Goal: Task Accomplishment & Management: Manage account settings

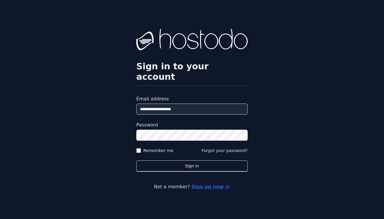
type input "**********"
click at [259, 147] on div "**********" at bounding box center [192, 109] width 384 height 219
click at [212, 166] on div "**********" at bounding box center [192, 109] width 384 height 219
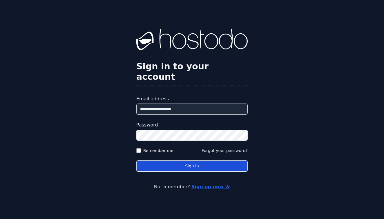
click at [209, 163] on button "Sign in" at bounding box center [191, 165] width 111 height 11
click at [198, 160] on button "Sign in" at bounding box center [191, 165] width 111 height 11
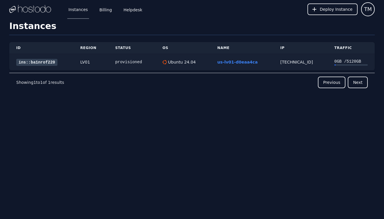
click at [45, 63] on link "ins::ba1nrof220" at bounding box center [36, 62] width 41 height 7
click at [55, 62] on link "ins::ba1nrof220" at bounding box center [36, 62] width 41 height 7
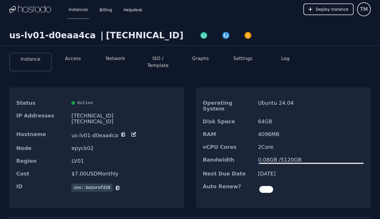
click at [240, 58] on button "Settings" at bounding box center [242, 58] width 19 height 7
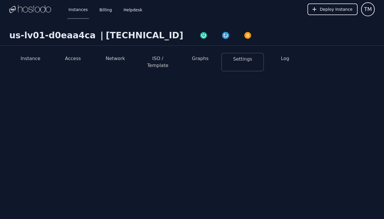
select select "***"
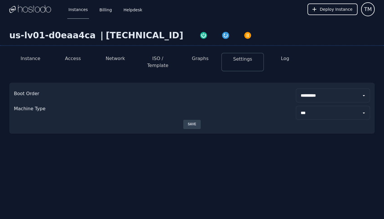
click at [124, 60] on button "Network" at bounding box center [115, 58] width 19 height 7
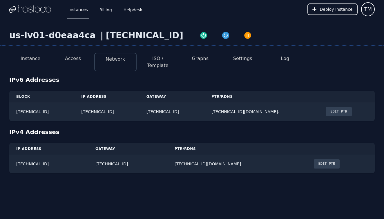
click at [164, 61] on button "ISO / Template" at bounding box center [157, 62] width 33 height 14
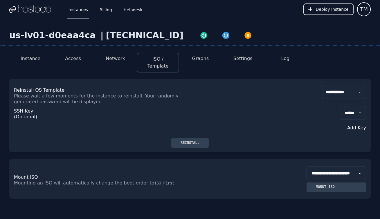
click at [354, 124] on button "Add Key" at bounding box center [353, 127] width 26 height 7
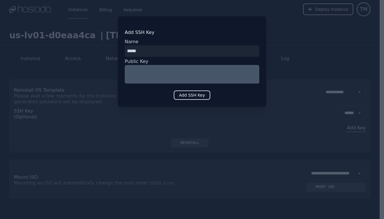
click at [150, 48] on input "input" at bounding box center [192, 51] width 135 height 12
type input "*******"
click at [154, 68] on textarea at bounding box center [192, 74] width 135 height 19
click at [169, 72] on textarea at bounding box center [192, 74] width 135 height 19
type textarea "*"
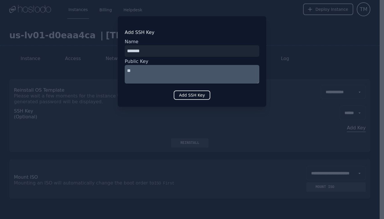
type textarea "*"
type textarea "**********"
click at [210, 97] on button "Add SSH Key" at bounding box center [192, 94] width 37 height 9
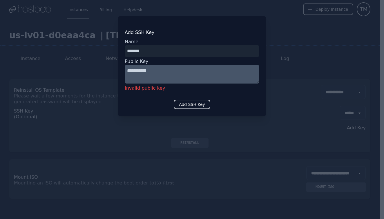
click at [172, 78] on textarea "**********" at bounding box center [192, 74] width 135 height 19
drag, startPoint x: 128, startPoint y: 90, endPoint x: 139, endPoint y: 90, distance: 10.2
click at [139, 90] on div "Invalid public key" at bounding box center [192, 88] width 135 height 9
click at [138, 90] on div "Invalid public key" at bounding box center [192, 88] width 135 height 9
drag, startPoint x: 137, startPoint y: 89, endPoint x: 144, endPoint y: 96, distance: 10.3
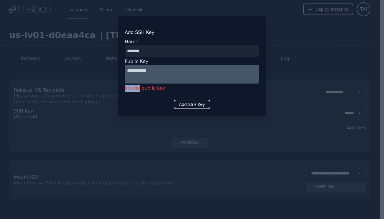
click at [124, 89] on div "**********" at bounding box center [192, 66] width 148 height 100
click at [186, 98] on div "**********" at bounding box center [192, 66] width 148 height 100
click at [189, 104] on button "Add SSH Key" at bounding box center [192, 104] width 37 height 9
drag, startPoint x: 140, startPoint y: 88, endPoint x: 125, endPoint y: 89, distance: 14.5
click at [125, 89] on div "Invalid public key" at bounding box center [192, 88] width 135 height 9
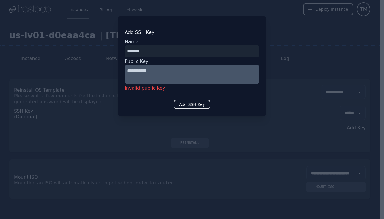
click at [126, 88] on div "Invalid public key" at bounding box center [192, 88] width 135 height 9
drag, startPoint x: 126, startPoint y: 88, endPoint x: 137, endPoint y: 89, distance: 11.9
click at [137, 89] on div "Invalid public key" at bounding box center [192, 88] width 135 height 9
drag, startPoint x: 137, startPoint y: 89, endPoint x: 132, endPoint y: 88, distance: 5.9
click at [137, 89] on div "Invalid public key" at bounding box center [192, 88] width 135 height 9
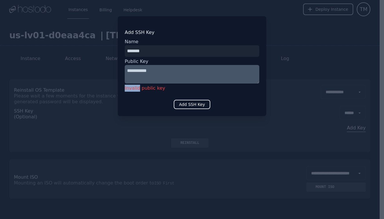
drag, startPoint x: 125, startPoint y: 88, endPoint x: 138, endPoint y: 89, distance: 13.1
click at [138, 89] on div "Invalid public key" at bounding box center [192, 88] width 135 height 9
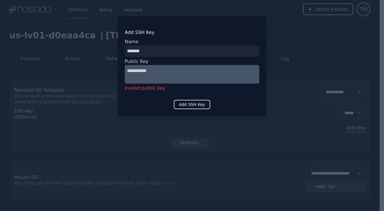
click at [162, 72] on textarea "**********" at bounding box center [192, 74] width 135 height 19
drag, startPoint x: 137, startPoint y: 70, endPoint x: 154, endPoint y: 70, distance: 17.4
click at [154, 70] on textarea "**********" at bounding box center [192, 74] width 135 height 19
drag, startPoint x: 160, startPoint y: 70, endPoint x: 113, endPoint y: 72, distance: 46.7
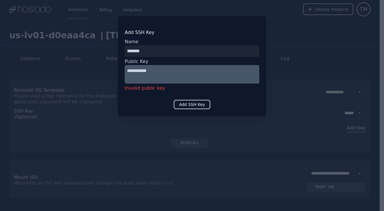
click at [113, 72] on div "**********" at bounding box center [192, 105] width 384 height 211
type textarea "*"
click at [185, 104] on button "Add SSH Key" at bounding box center [192, 104] width 37 height 9
click at [151, 73] on textarea "**********" at bounding box center [192, 74] width 135 height 19
drag, startPoint x: 149, startPoint y: 69, endPoint x: 108, endPoint y: 74, distance: 40.9
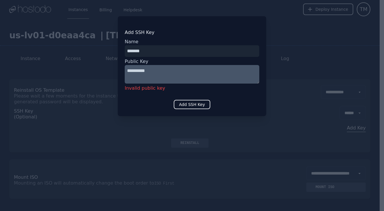
click at [108, 74] on div "**********" at bounding box center [192, 105] width 384 height 211
drag, startPoint x: 155, startPoint y: 71, endPoint x: 120, endPoint y: 73, distance: 35.2
click at [120, 73] on div "**********" at bounding box center [192, 66] width 148 height 100
type textarea "*"
type textarea "********"
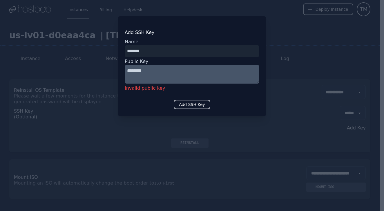
drag, startPoint x: 185, startPoint y: 94, endPoint x: 184, endPoint y: 98, distance: 4.4
click at [185, 94] on div "Add SSH Key Name Public Key ******** Invalid public key Add SSH Key" at bounding box center [192, 66] width 148 height 100
click at [185, 98] on div "Add SSH Key Name Public Key ******** Invalid public key Add SSH Key" at bounding box center [192, 66] width 148 height 100
click at [194, 102] on button "Add SSH Key" at bounding box center [192, 104] width 37 height 9
click at [154, 48] on input "input" at bounding box center [192, 51] width 135 height 12
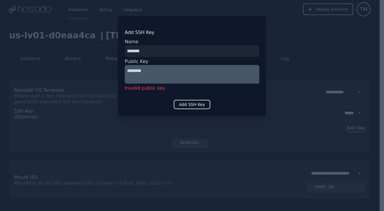
click at [242, 17] on div "Add SSH Key Name Public Key ******** Invalid public key Add SSH Key" at bounding box center [192, 66] width 148 height 100
click at [339, 8] on div at bounding box center [192, 105] width 384 height 211
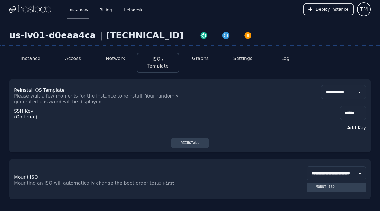
click at [192, 131] on div "SSH Key (Optional) ****** Add Key" at bounding box center [190, 122] width 352 height 34
click at [192, 138] on button "Reinstall" at bounding box center [189, 142] width 37 height 9
drag, startPoint x: 42, startPoint y: 82, endPoint x: 49, endPoint y: 91, distance: 11.1
click at [48, 90] on div "Reinstall OS Template Please wait a few moments for the instance to reinstall. …" at bounding box center [102, 95] width 176 height 20
click at [49, 93] on p "Please wait a few moments for the instance to reinstall. Your randomly generate…" at bounding box center [102, 99] width 176 height 12
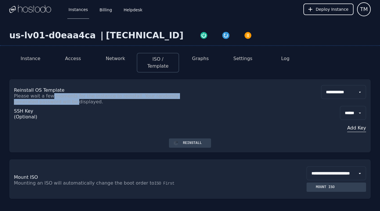
drag, startPoint x: 50, startPoint y: 90, endPoint x: 51, endPoint y: 96, distance: 6.2
click at [51, 96] on p "Please wait a few moments for the instance to reinstall. Your randomly generate…" at bounding box center [102, 99] width 176 height 12
drag, startPoint x: 54, startPoint y: 90, endPoint x: 55, endPoint y: 95, distance: 5.0
click at [55, 95] on p "Please wait a few moments for the instance to reinstall. Your randomly generate…" at bounding box center [102, 99] width 176 height 12
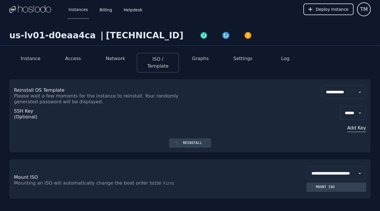
click at [66, 96] on p "Please wait a few moments for the instance to reinstall. Your randomly generate…" at bounding box center [102, 99] width 176 height 12
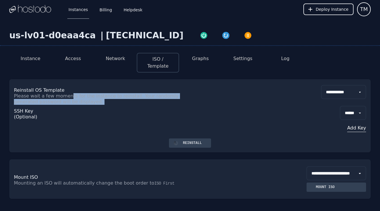
drag, startPoint x: 67, startPoint y: 92, endPoint x: 68, endPoint y: 99, distance: 7.0
click at [68, 99] on div "**********" at bounding box center [189, 108] width 361 height 59
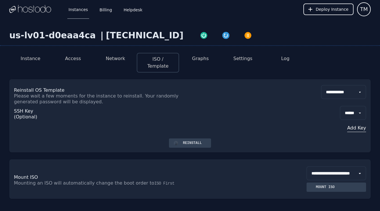
click at [68, 105] on div "SSH Key (Optional) ****** Add Key" at bounding box center [190, 122] width 352 height 34
click at [37, 57] on button "Instance" at bounding box center [31, 58] width 20 height 7
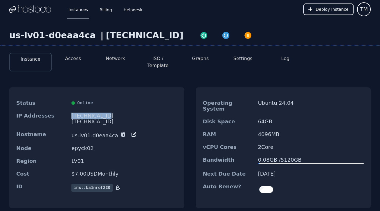
drag, startPoint x: 72, startPoint y: 109, endPoint x: 103, endPoint y: 107, distance: 30.8
click at [103, 113] on div "[TECHNICAL_ID]" at bounding box center [124, 116] width 106 height 6
click at [238, 59] on button "Settings" at bounding box center [242, 58] width 19 height 7
select select "***"
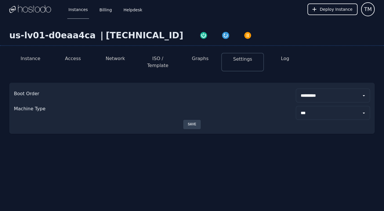
click at [123, 59] on button "Network" at bounding box center [115, 58] width 19 height 7
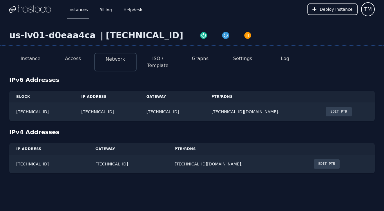
click at [85, 59] on li "Access" at bounding box center [73, 62] width 42 height 19
click at [137, 57] on li "ISO / Template" at bounding box center [158, 62] width 42 height 19
click at [173, 55] on li "ISO / Template" at bounding box center [158, 62] width 42 height 19
click at [162, 59] on button "ISO / Template" at bounding box center [157, 62] width 33 height 14
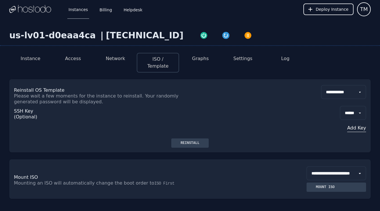
click at [47, 95] on p "Please wait a few moments for the instance to reinstall. Your randomly generate…" at bounding box center [102, 99] width 176 height 12
click at [64, 93] on p "Please wait a few moments for the instance to reinstall. Your randomly generate…" at bounding box center [102, 99] width 176 height 12
drag, startPoint x: 58, startPoint y: 90, endPoint x: 79, endPoint y: 88, distance: 20.7
click at [78, 93] on p "Please wait a few moments for the instance to reinstall. Your randomly generate…" at bounding box center [102, 99] width 176 height 12
click at [79, 93] on p "Please wait a few moments for the instance to reinstall. Your randomly generate…" at bounding box center [102, 99] width 176 height 12
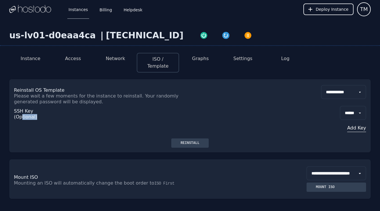
drag, startPoint x: 23, startPoint y: 110, endPoint x: 39, endPoint y: 108, distance: 16.3
click at [39, 108] on div "SSH Key (Optional)" at bounding box center [36, 122] width 44 height 32
drag, startPoint x: 17, startPoint y: 110, endPoint x: 32, endPoint y: 108, distance: 15.4
click at [32, 108] on p "SSH Key (Optional)" at bounding box center [25, 114] width 22 height 12
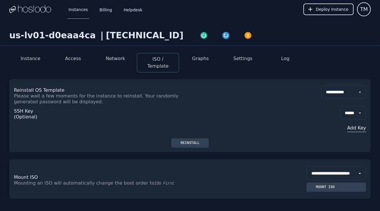
click at [55, 107] on div "SSH Key (Optional)" at bounding box center [36, 122] width 44 height 32
click at [356, 124] on button "Add Key" at bounding box center [353, 127] width 26 height 7
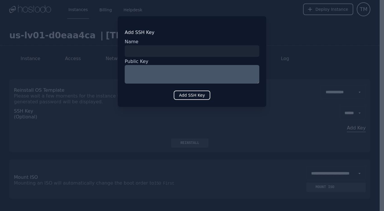
click at [234, 50] on input "input" at bounding box center [192, 51] width 135 height 12
click at [309, 53] on div at bounding box center [192, 105] width 384 height 211
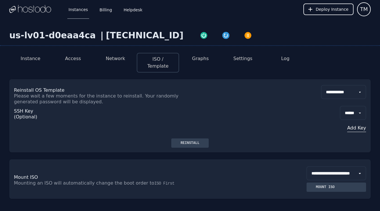
click at [32, 59] on button "Instance" at bounding box center [31, 58] width 20 height 7
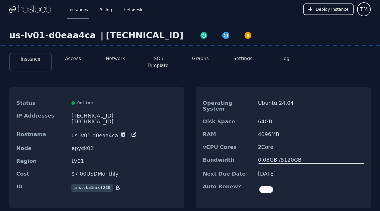
click at [239, 58] on button "Settings" at bounding box center [242, 58] width 19 height 7
select select "***"
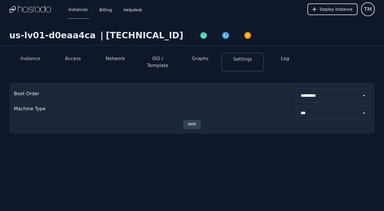
click at [161, 59] on button "ISO / Template" at bounding box center [157, 62] width 33 height 14
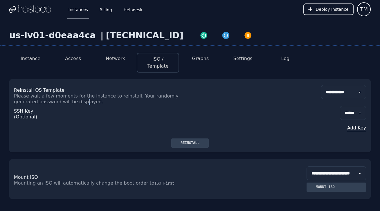
drag, startPoint x: 60, startPoint y: 93, endPoint x: 61, endPoint y: 97, distance: 4.6
click at [59, 96] on p "Please wait a few moments for the instance to reinstall. Your randomly generate…" at bounding box center [102, 99] width 176 height 12
drag, startPoint x: 140, startPoint y: 84, endPoint x: 144, endPoint y: 85, distance: 4.1
click at [140, 87] on p "Reinstall OS Template" at bounding box center [102, 90] width 176 height 6
click at [355, 124] on button "Add Key" at bounding box center [353, 127] width 26 height 7
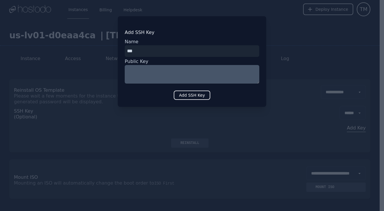
type input "***"
type textarea "*"
drag, startPoint x: 164, startPoint y: 71, endPoint x: 192, endPoint y: 96, distance: 37.6
click at [192, 96] on button "Add SSH Key" at bounding box center [192, 94] width 37 height 9
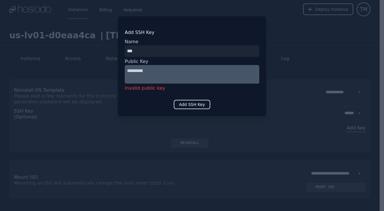
drag, startPoint x: 131, startPoint y: 92, endPoint x: 167, endPoint y: 88, distance: 36.1
click at [167, 88] on div "Invalid public key" at bounding box center [192, 88] width 135 height 9
click at [151, 72] on textarea "*********" at bounding box center [192, 74] width 135 height 19
click at [135, 71] on textarea "*********" at bounding box center [192, 74] width 135 height 19
click at [154, 70] on textarea "********" at bounding box center [192, 74] width 135 height 19
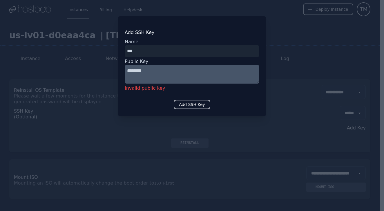
type textarea "********"
click at [190, 101] on button "Add SSH Key" at bounding box center [192, 104] width 37 height 9
drag, startPoint x: 128, startPoint y: 90, endPoint x: 166, endPoint y: 88, distance: 38.1
click at [164, 88] on div "Invalid public key" at bounding box center [192, 88] width 135 height 9
click at [166, 88] on div "Invalid public key" at bounding box center [192, 88] width 135 height 9
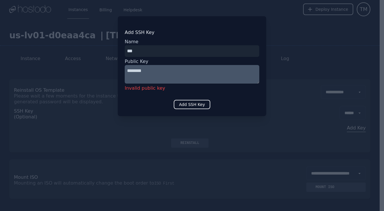
click at [185, 102] on button "Add SSH Key" at bounding box center [192, 104] width 37 height 9
click at [260, 57] on div "Add SSH Key Name Public Key ******** Invalid public key Add SSH Key" at bounding box center [192, 66] width 148 height 100
drag, startPoint x: 90, startPoint y: 93, endPoint x: 96, endPoint y: 90, distance: 6.2
click at [90, 93] on div at bounding box center [192, 105] width 384 height 211
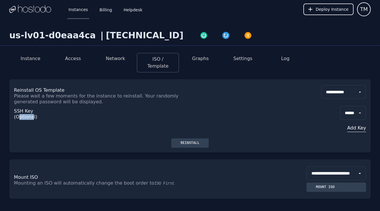
drag, startPoint x: 18, startPoint y: 110, endPoint x: 31, endPoint y: 109, distance: 13.1
click at [31, 109] on p "SSH Key (Optional)" at bounding box center [25, 114] width 22 height 12
drag, startPoint x: 17, startPoint y: 112, endPoint x: 34, endPoint y: 110, distance: 17.2
click at [34, 110] on p "SSH Key (Optional)" at bounding box center [25, 114] width 22 height 12
click at [347, 124] on button "Add Key" at bounding box center [353, 127] width 26 height 7
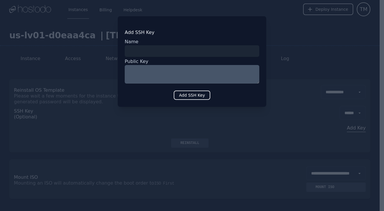
click at [157, 78] on textarea at bounding box center [192, 74] width 135 height 19
click at [149, 73] on textarea at bounding box center [192, 74] width 135 height 19
click at [152, 50] on input "input" at bounding box center [192, 51] width 135 height 12
type input "***"
type textarea "*"
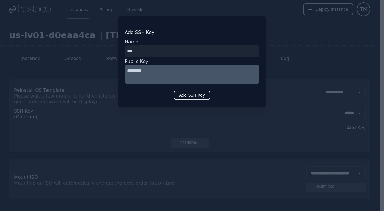
type textarea "********"
click at [189, 89] on div "Add SSH Key Name Public Key ******** Add SSH Key" at bounding box center [192, 61] width 148 height 90
click at [191, 95] on button "Add SSH Key" at bounding box center [192, 94] width 37 height 9
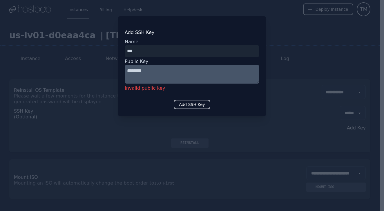
click at [272, 34] on div at bounding box center [192, 105] width 384 height 211
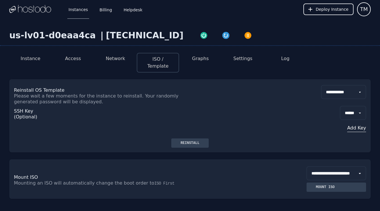
click at [32, 64] on li "Instance" at bounding box center [30, 63] width 42 height 20
click at [33, 63] on li "Instance" at bounding box center [30, 63] width 42 height 20
click at [38, 58] on button "Instance" at bounding box center [31, 58] width 20 height 7
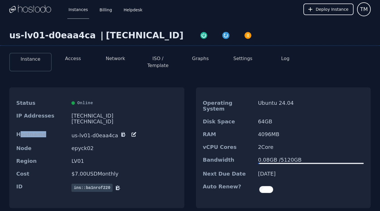
drag, startPoint x: 20, startPoint y: 130, endPoint x: 43, endPoint y: 125, distance: 23.3
click at [43, 128] on div "Hostname us-lv01-d0eaa4ca" at bounding box center [96, 135] width 175 height 14
drag, startPoint x: 43, startPoint y: 125, endPoint x: 54, endPoint y: 126, distance: 11.1
click at [43, 128] on div "Hostname us-lv01-d0eaa4ca" at bounding box center [96, 135] width 175 height 14
drag, startPoint x: 91, startPoint y: 182, endPoint x: 109, endPoint y: 178, distance: 18.6
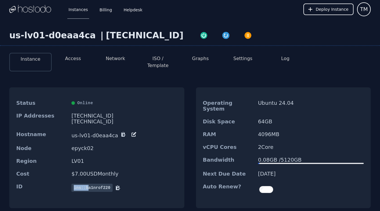
click at [109, 184] on span "ins::ba1nrof220" at bounding box center [91, 188] width 41 height 8
click at [144, 158] on dd "LV01" at bounding box center [124, 161] width 106 height 6
drag, startPoint x: 87, startPoint y: 143, endPoint x: 93, endPoint y: 143, distance: 5.8
click at [91, 145] on dd "epyck02" at bounding box center [124, 148] width 106 height 6
click at [115, 145] on dd "epyck02" at bounding box center [124, 148] width 106 height 6
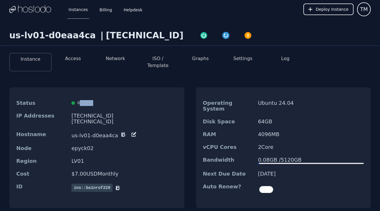
drag, startPoint x: 80, startPoint y: 97, endPoint x: 102, endPoint y: 95, distance: 21.3
click at [102, 100] on div "Online" at bounding box center [124, 103] width 106 height 6
click at [103, 100] on div "Online" at bounding box center [124, 103] width 106 height 6
click at [286, 60] on button "Log" at bounding box center [285, 58] width 8 height 7
click at [241, 59] on button "Settings" at bounding box center [242, 58] width 19 height 7
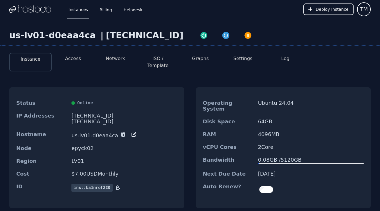
select select "***"
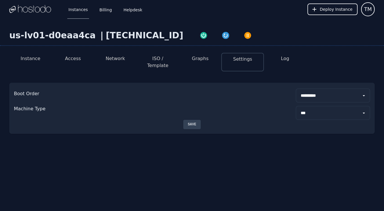
click at [255, 106] on div "Machine Type ****** ***" at bounding box center [192, 113] width 356 height 14
click at [195, 61] on button "Graphs" at bounding box center [200, 58] width 17 height 7
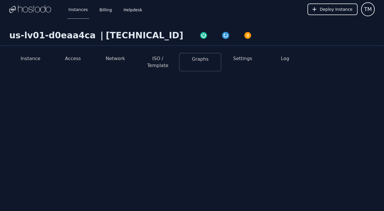
select select "***"
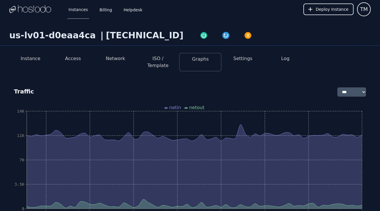
click at [163, 62] on li "ISO / Template" at bounding box center [158, 62] width 42 height 19
click at [163, 61] on button "ISO / Template" at bounding box center [157, 62] width 33 height 14
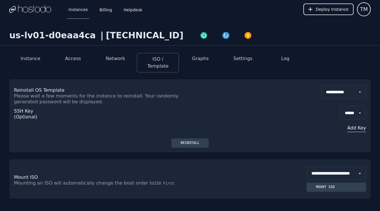
scroll to position [39, 0]
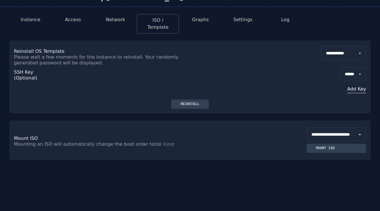
click at [123, 24] on li "Network" at bounding box center [115, 24] width 42 height 20
click at [122, 22] on button "Network" at bounding box center [115, 19] width 19 height 7
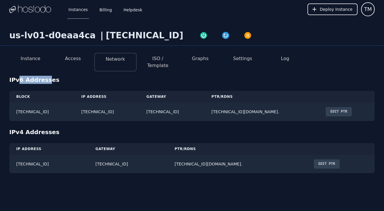
drag, startPoint x: 18, startPoint y: 76, endPoint x: 45, endPoint y: 71, distance: 27.4
click at [45, 76] on div "IPv6 Addresses" at bounding box center [191, 80] width 365 height 8
drag, startPoint x: 45, startPoint y: 71, endPoint x: 64, endPoint y: 70, distance: 18.9
click at [45, 76] on div "IPv6 Addresses" at bounding box center [191, 80] width 365 height 8
drag, startPoint x: 19, startPoint y: 79, endPoint x: 39, endPoint y: 75, distance: 20.4
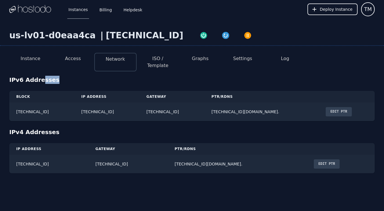
click at [39, 76] on div "IPv6 Addresses Block IP Address Gateway PTR/rDNS 2606:65c0:10:8a::/64 2606:65c0…" at bounding box center [191, 124] width 365 height 97
click at [39, 76] on div "IPv6 Addresses" at bounding box center [191, 80] width 365 height 8
click at [61, 60] on li "Access" at bounding box center [73, 62] width 42 height 19
click at [64, 59] on li "Access" at bounding box center [73, 62] width 42 height 19
click at [75, 59] on button "Access" at bounding box center [73, 58] width 16 height 7
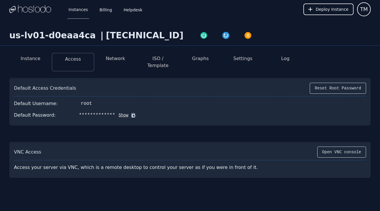
click at [122, 112] on button "Show" at bounding box center [121, 115] width 13 height 6
drag, startPoint x: 78, startPoint y: 98, endPoint x: 89, endPoint y: 97, distance: 11.4
click at [89, 98] on div "Default Username: root" at bounding box center [190, 104] width 352 height 12
click at [120, 98] on div "Default Username: root" at bounding box center [190, 104] width 352 height 12
drag, startPoint x: 29, startPoint y: 84, endPoint x: 99, endPoint y: 73, distance: 70.3
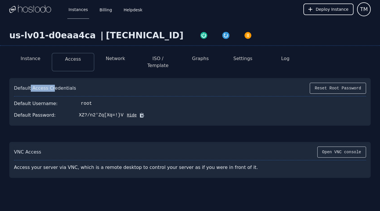
click at [53, 85] on div "Default Access Credentials" at bounding box center [45, 88] width 62 height 7
click at [101, 78] on div "Default Access Credentials Reset Root Password Default Username: root Default P…" at bounding box center [189, 102] width 361 height 48
click at [37, 59] on button "Instance" at bounding box center [31, 58] width 20 height 7
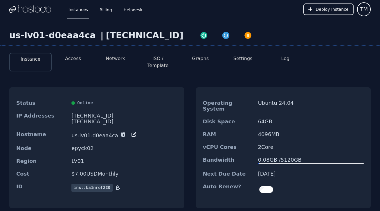
click at [78, 59] on button "Access" at bounding box center [73, 58] width 16 height 7
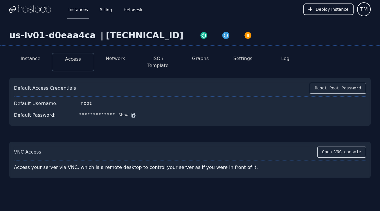
click at [121, 112] on button "Show" at bounding box center [121, 115] width 13 height 6
drag, startPoint x: 119, startPoint y: 111, endPoint x: 84, endPoint y: 117, distance: 36.4
click at [83, 117] on div "Default Access Credentials Reset Root Password Default Username: root Default P…" at bounding box center [189, 102] width 361 height 48
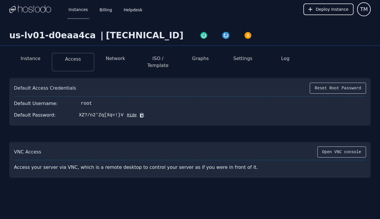
click at [34, 62] on li "Instance" at bounding box center [30, 62] width 42 height 19
click at [34, 61] on button "Instance" at bounding box center [31, 58] width 20 height 7
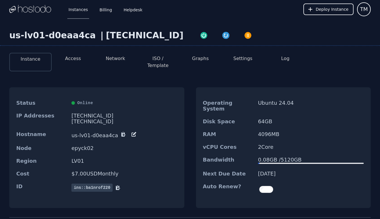
click at [120, 55] on li "Network" at bounding box center [115, 62] width 42 height 19
click at [118, 58] on button "Network" at bounding box center [115, 58] width 19 height 7
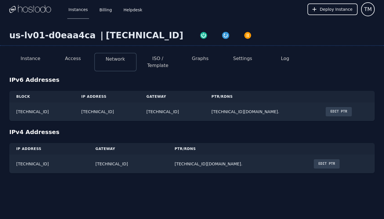
click at [80, 63] on li "Access" at bounding box center [73, 62] width 42 height 19
click at [80, 61] on button "Access" at bounding box center [73, 58] width 16 height 7
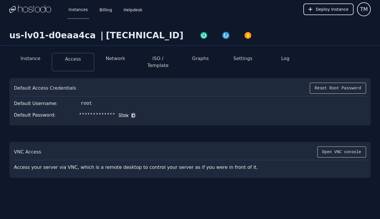
click at [119, 112] on button "Show" at bounding box center [121, 115] width 13 height 6
click at [320, 83] on button "Reset Root Password" at bounding box center [337, 88] width 56 height 11
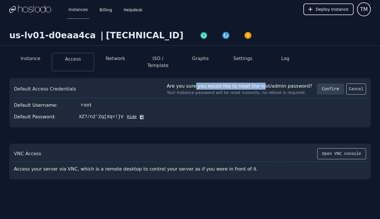
drag, startPoint x: 211, startPoint y: 80, endPoint x: 275, endPoint y: 78, distance: 63.8
click at [272, 83] on div "Are you sure you would like to reset the root/admin password?" at bounding box center [239, 86] width 145 height 7
click at [275, 83] on div "Are you sure you would like to reset the root/admin password?" at bounding box center [239, 86] width 145 height 7
click at [328, 85] on button "Confirm" at bounding box center [330, 89] width 27 height 11
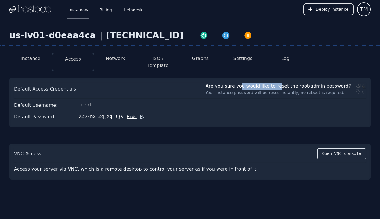
drag, startPoint x: 279, startPoint y: 80, endPoint x: 295, endPoint y: 79, distance: 15.4
click at [293, 83] on div "Are you sure you would like to reset the root/admin password?" at bounding box center [277, 86] width 145 height 7
click at [295, 83] on div "Are you sure you would like to reset the root/admin password?" at bounding box center [277, 86] width 145 height 7
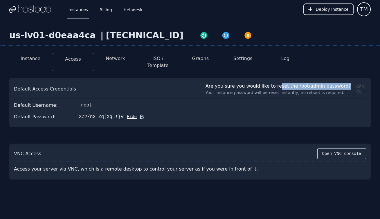
drag, startPoint x: 260, startPoint y: 83, endPoint x: 293, endPoint y: 79, distance: 33.4
click at [293, 83] on div "Are you sure you would like to reset the root/admin password?" at bounding box center [277, 86] width 145 height 7
click at [295, 83] on div "Are you sure you would like to reset the root/admin password?" at bounding box center [277, 86] width 145 height 7
click at [168, 111] on div "Default Password: XZ?/n2'Zq[Xq=!}V Hide" at bounding box center [190, 117] width 352 height 12
click at [132, 114] on button "Hide" at bounding box center [129, 117] width 13 height 6
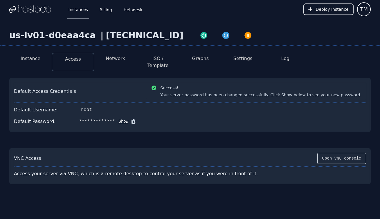
click at [120, 119] on button "Show" at bounding box center [121, 122] width 13 height 6
click at [189, 96] on div "Default Access Credentials Success! Your server password has been changed succe…" at bounding box center [190, 93] width 352 height 20
click at [159, 60] on button "ISO / Template" at bounding box center [157, 62] width 33 height 14
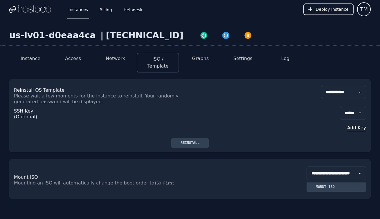
click at [118, 61] on button "Network" at bounding box center [115, 58] width 19 height 7
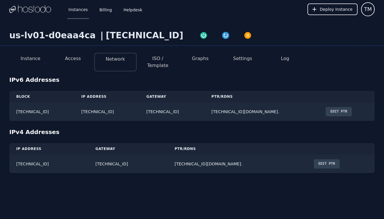
click at [75, 61] on button "Access" at bounding box center [73, 58] width 16 height 7
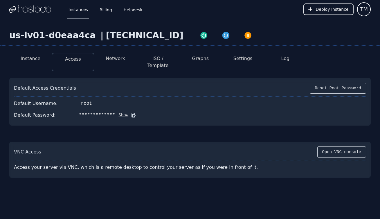
click at [35, 62] on li "Instance" at bounding box center [30, 62] width 42 height 19
click at [35, 61] on button "Instance" at bounding box center [31, 58] width 20 height 7
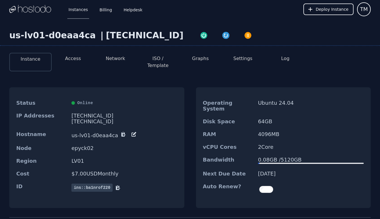
click at [72, 57] on button "Access" at bounding box center [73, 58] width 16 height 7
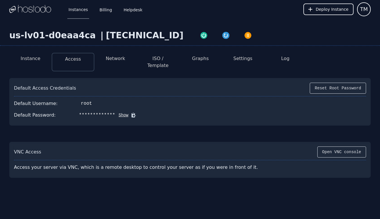
click at [121, 112] on button "Show" at bounding box center [121, 115] width 13 height 6
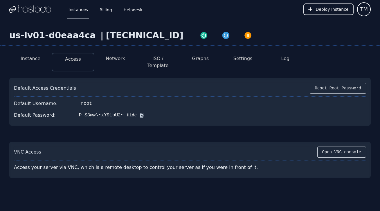
scroll to position [19, 0]
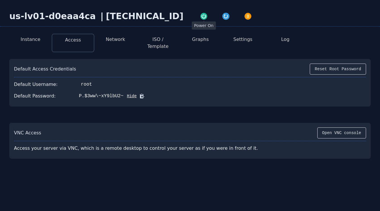
click at [200, 15] on img "button" at bounding box center [204, 16] width 8 height 8
click at [37, 42] on button "Instance" at bounding box center [31, 39] width 20 height 7
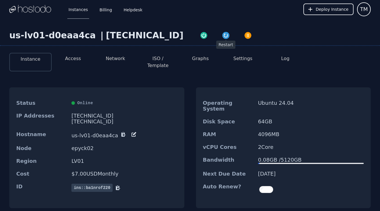
click at [222, 34] on img "button" at bounding box center [226, 35] width 8 height 8
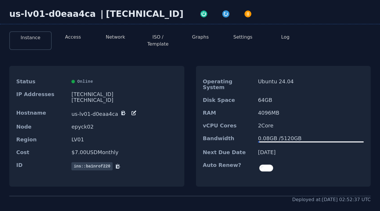
scroll to position [20, 0]
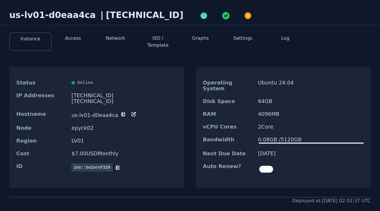
click at [77, 41] on button "Access" at bounding box center [73, 38] width 16 height 7
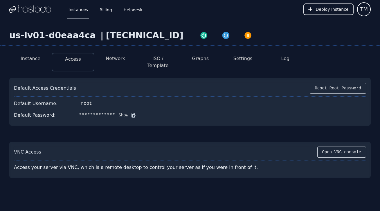
click at [39, 59] on button "Instance" at bounding box center [31, 58] width 20 height 7
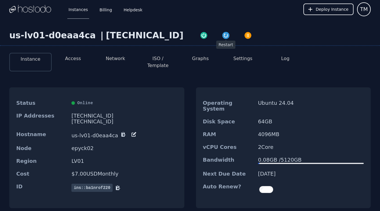
click at [222, 35] on img "button" at bounding box center [226, 35] width 8 height 8
click at [102, 12] on link "Billing" at bounding box center [105, 9] width 15 height 19
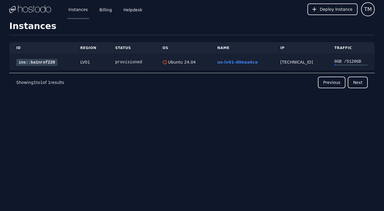
click at [43, 63] on link "ins::ba1nrof220" at bounding box center [36, 62] width 41 height 7
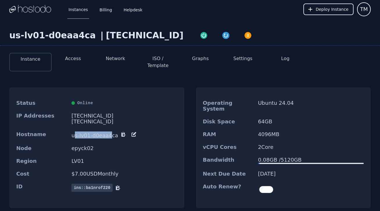
drag, startPoint x: 73, startPoint y: 131, endPoint x: 107, endPoint y: 126, distance: 33.9
click at [107, 131] on dd "us-lv01-d0eaa4ca" at bounding box center [124, 134] width 106 height 7
click at [75, 119] on div "2606:65c0:10:8a:6069:ac:a5b9:c2fb/64" at bounding box center [124, 122] width 106 height 6
drag, startPoint x: 74, startPoint y: 116, endPoint x: 161, endPoint y: 111, distance: 87.1
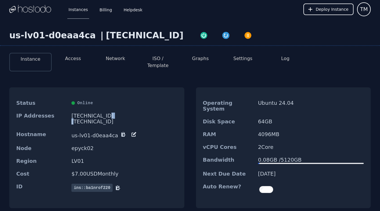
click at [161, 113] on dd "158.51.126.86 2606:65c0:10:8a:6069:ac:a5b9:c2fb/64" at bounding box center [124, 119] width 106 height 12
click at [161, 113] on div "[TECHNICAL_ID]" at bounding box center [124, 116] width 106 height 6
click at [77, 62] on button "Access" at bounding box center [73, 58] width 16 height 7
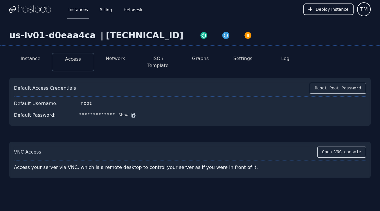
click at [123, 112] on button "Show" at bounding box center [121, 115] width 13 height 6
drag, startPoint x: 121, startPoint y: 109, endPoint x: 77, endPoint y: 113, distance: 43.6
click at [86, 117] on div "Default Access Credentials Reset Root Password Default Username: root Default P…" at bounding box center [189, 102] width 361 height 48
drag, startPoint x: 76, startPoint y: 110, endPoint x: 120, endPoint y: 109, distance: 43.8
click at [120, 112] on div "P.$3ww\~xY9lbU2~" at bounding box center [101, 115] width 45 height 7
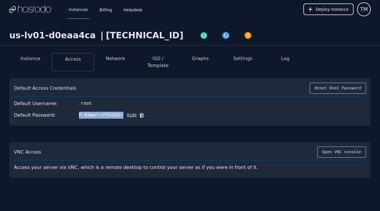
copy div "P.$3ww\~xY9lbU2~"
click at [123, 57] on button "Network" at bounding box center [115, 58] width 19 height 7
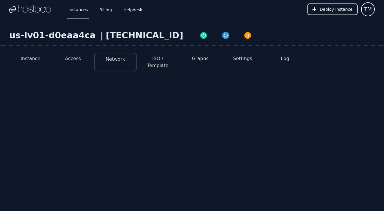
click at [161, 53] on li "ISO / Template" at bounding box center [158, 62] width 42 height 19
click at [159, 60] on button "ISO / Template" at bounding box center [157, 62] width 33 height 14
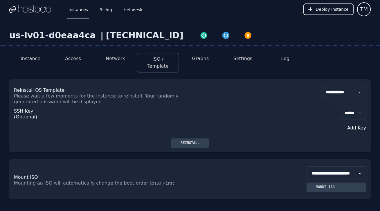
click at [358, 124] on button "Add Key" at bounding box center [353, 127] width 26 height 7
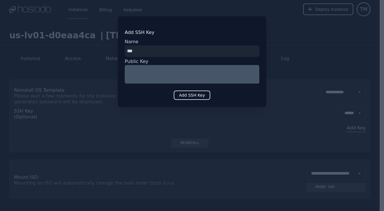
type input "***"
click at [179, 78] on textarea at bounding box center [192, 74] width 135 height 19
paste textarea "**********"
type textarea "**********"
click at [185, 96] on button "Add SSH Key" at bounding box center [192, 94] width 37 height 9
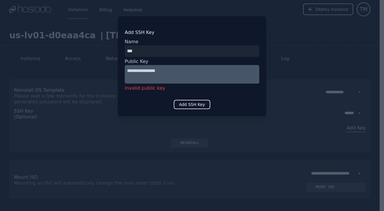
click at [185, 72] on textarea "**********" at bounding box center [192, 74] width 135 height 19
drag, startPoint x: 193, startPoint y: 71, endPoint x: 121, endPoint y: 88, distance: 74.1
click at [121, 88] on div "**********" at bounding box center [192, 66] width 148 height 100
click at [172, 71] on textarea "**********" at bounding box center [192, 74] width 135 height 19
click at [119, 148] on div at bounding box center [192, 105] width 384 height 211
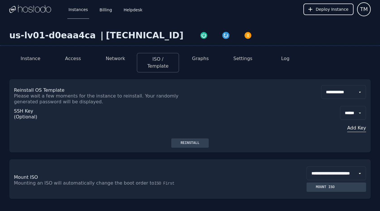
click at [126, 64] on li "Network" at bounding box center [115, 63] width 42 height 20
click at [117, 61] on button "Network" at bounding box center [115, 58] width 19 height 7
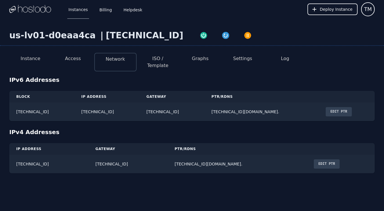
click at [79, 61] on button "Access" at bounding box center [73, 58] width 16 height 7
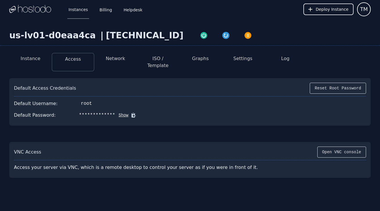
click at [118, 112] on button "Show" at bounding box center [121, 115] width 13 height 6
drag, startPoint x: 41, startPoint y: 81, endPoint x: 64, endPoint y: 76, distance: 23.3
click at [64, 78] on div "Default Access Credentials Reset Root Password Default Username: root Default P…" at bounding box center [189, 102] width 361 height 48
click at [53, 146] on div "VNC Access Open VNC console" at bounding box center [190, 153] width 352 height 14
drag, startPoint x: 122, startPoint y: 63, endPoint x: 159, endPoint y: 57, distance: 38.0
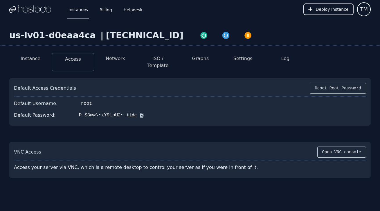
click at [122, 63] on li "Network" at bounding box center [115, 62] width 42 height 19
click at [162, 57] on button "ISO / Template" at bounding box center [157, 62] width 33 height 14
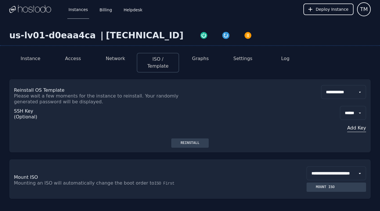
click at [354, 124] on button "Add Key" at bounding box center [353, 127] width 26 height 7
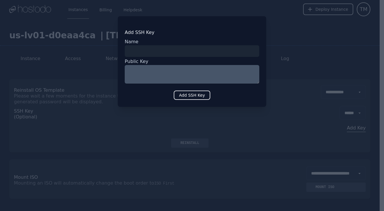
click at [175, 115] on div at bounding box center [192, 105] width 384 height 211
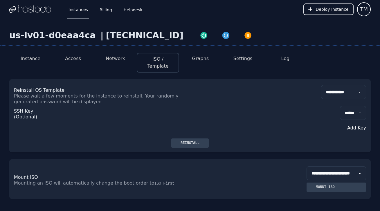
click at [288, 59] on button "Log" at bounding box center [285, 58] width 8 height 7
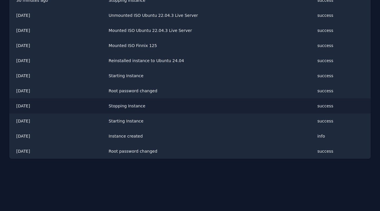
scroll to position [45, 0]
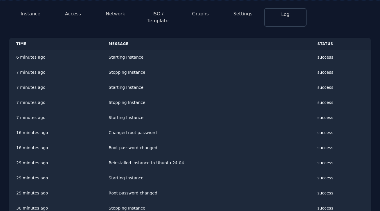
click at [38, 21] on div "Instance Access Network ISO / Template Graphs Settings Log Time Message Status …" at bounding box center [190, 184] width 380 height 363
click at [38, 17] on button "Instance" at bounding box center [31, 13] width 20 height 7
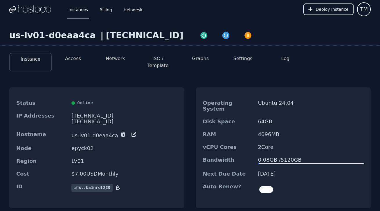
click at [66, 60] on button "Access" at bounding box center [73, 58] width 16 height 7
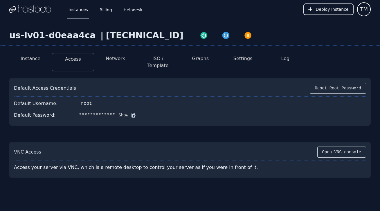
click at [28, 64] on li "Instance" at bounding box center [30, 62] width 42 height 19
click at [35, 62] on button "Instance" at bounding box center [31, 58] width 20 height 7
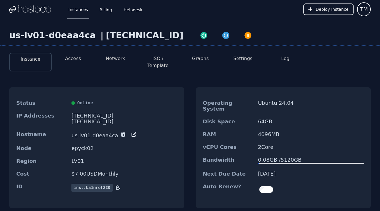
click at [260, 184] on label at bounding box center [266, 190] width 16 height 12
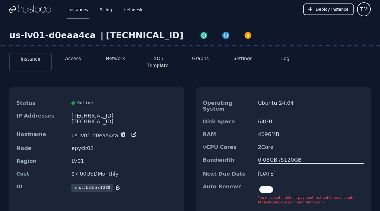
click at [169, 57] on button "ISO / Template" at bounding box center [157, 62] width 33 height 14
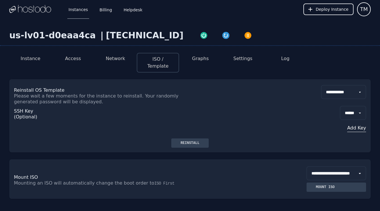
click at [354, 124] on button "Add Key" at bounding box center [353, 127] width 26 height 7
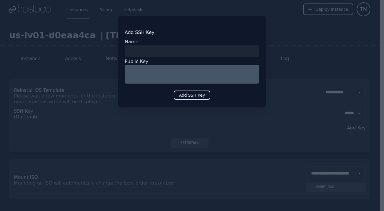
click at [150, 132] on div at bounding box center [192, 105] width 384 height 211
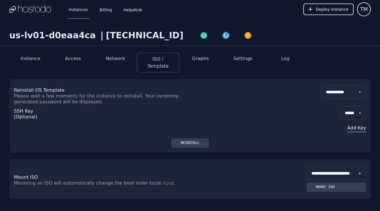
click at [48, 11] on img at bounding box center [30, 9] width 42 height 9
click at [367, 10] on button "TM" at bounding box center [364, 9] width 14 height 14
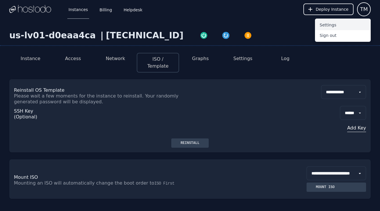
click at [348, 28] on button "Settings" at bounding box center [343, 25] width 56 height 10
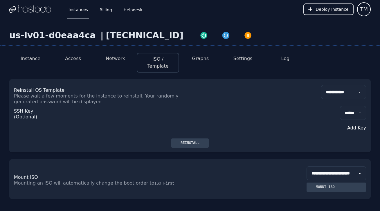
click at [244, 94] on div "**********" at bounding box center [190, 95] width 352 height 20
click at [40, 57] on li "Instance" at bounding box center [30, 63] width 42 height 20
click at [35, 60] on button "Instance" at bounding box center [31, 58] width 20 height 7
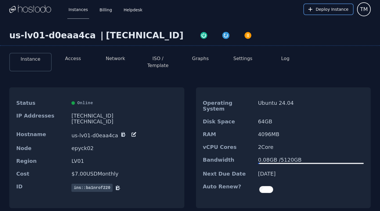
click at [322, 10] on span "Deploy Instance" at bounding box center [331, 9] width 33 height 6
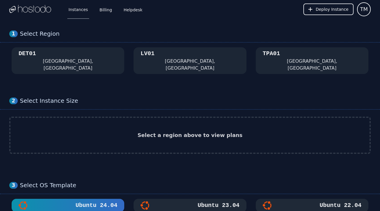
scroll to position [297, 0]
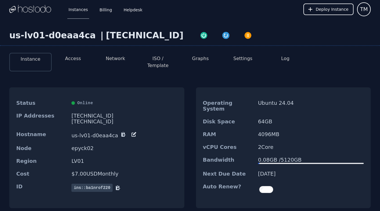
click at [162, 57] on button "ISO / Template" at bounding box center [157, 62] width 33 height 14
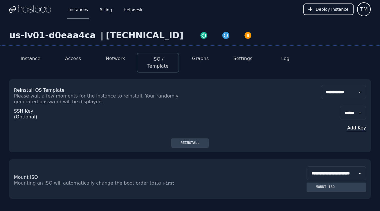
click at [316, 185] on div "Mount ISO" at bounding box center [325, 187] width 28 height 5
click at [203, 61] on button "Graphs" at bounding box center [200, 58] width 17 height 7
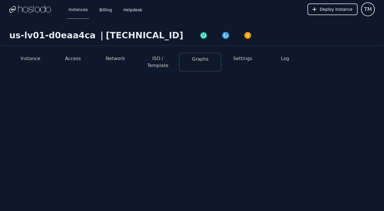
click at [238, 59] on button "Settings" at bounding box center [242, 58] width 19 height 7
select select "***"
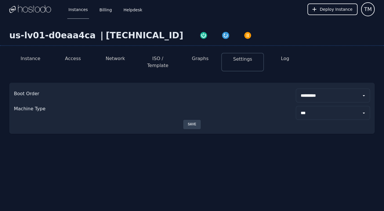
click at [203, 62] on li "Graphs" at bounding box center [200, 62] width 42 height 19
click at [204, 60] on button "Graphs" at bounding box center [200, 58] width 17 height 7
select select "***"
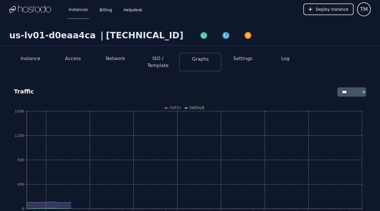
select select "***"
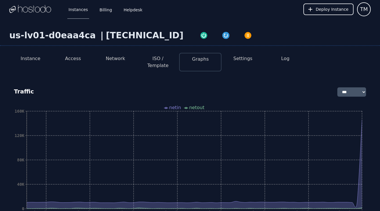
select select "***"
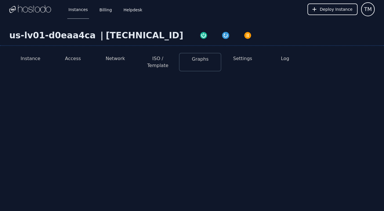
select select "****"
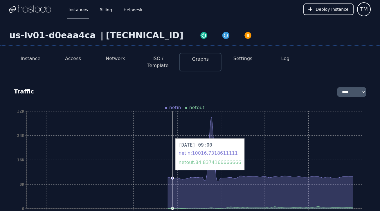
select select "****"
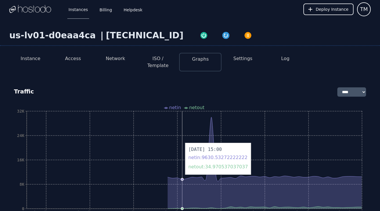
select select "****"
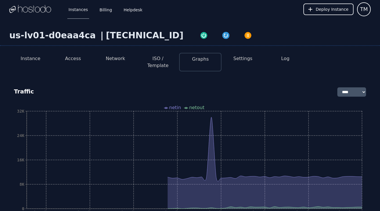
click at [36, 59] on button "Instance" at bounding box center [31, 58] width 20 height 7
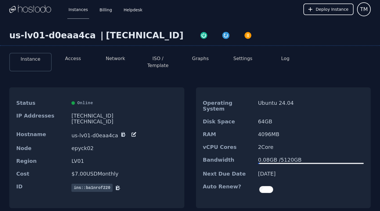
click at [71, 52] on div "Instance Access Network ISO / Template Graphs Settings Log" at bounding box center [189, 59] width 361 height 23
click at [73, 58] on button "Access" at bounding box center [73, 58] width 16 height 7
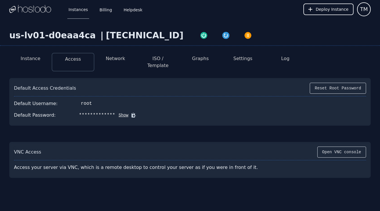
click at [121, 57] on button "Network" at bounding box center [115, 58] width 19 height 7
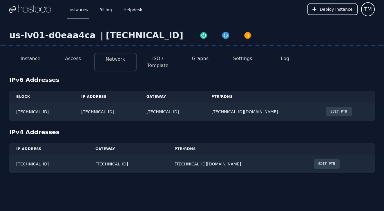
click at [163, 60] on button "ISO / Template" at bounding box center [157, 62] width 33 height 14
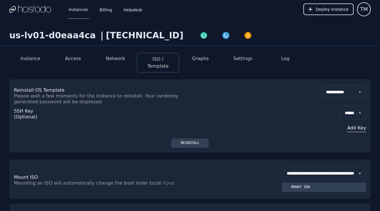
click at [25, 62] on li "Instance" at bounding box center [30, 63] width 42 height 20
click at [26, 60] on button "Instance" at bounding box center [31, 58] width 20 height 7
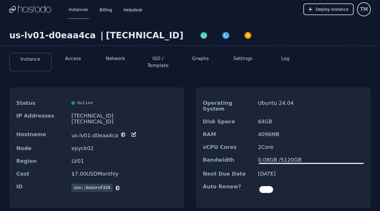
click at [120, 186] on icon at bounding box center [118, 188] width 4 height 4
click at [119, 186] on icon at bounding box center [117, 188] width 3 height 4
click at [121, 132] on icon at bounding box center [123, 134] width 4 height 4
click at [153, 61] on button "ISO / Template" at bounding box center [157, 62] width 33 height 14
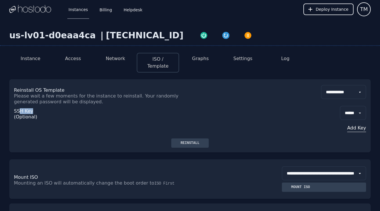
drag, startPoint x: 20, startPoint y: 106, endPoint x: 48, endPoint y: 102, distance: 27.9
click at [47, 106] on div "SSH Key (Optional)" at bounding box center [36, 122] width 44 height 32
click at [48, 106] on div "SSH Key (Optional)" at bounding box center [36, 122] width 44 height 32
click at [37, 57] on button "Instance" at bounding box center [31, 58] width 20 height 7
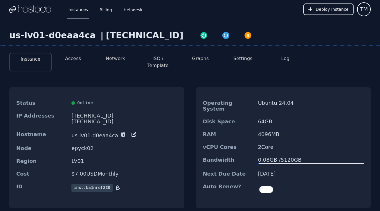
click at [41, 9] on img at bounding box center [30, 9] width 42 height 9
click at [365, 13] on span "TM" at bounding box center [364, 9] width 8 height 8
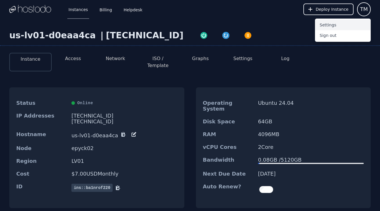
click at [333, 24] on button "Settings" at bounding box center [343, 25] width 56 height 10
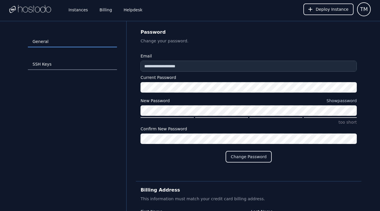
click at [38, 68] on link "SSH Keys" at bounding box center [72, 64] width 89 height 11
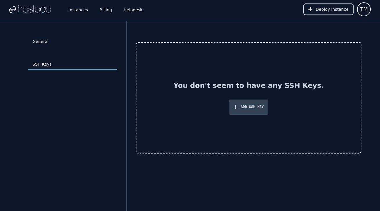
click at [251, 111] on button "Add SSH Key" at bounding box center [248, 106] width 39 height 15
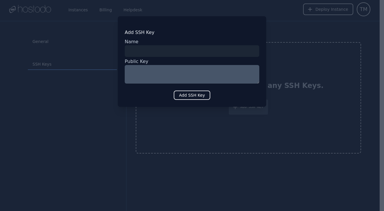
click at [161, 50] on input "input" at bounding box center [192, 51] width 135 height 12
type input "***"
type textarea "**********"
click at [185, 96] on button "Add SSH Key" at bounding box center [192, 94] width 37 height 9
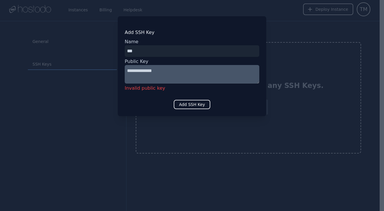
click at [179, 78] on textarea "**********" at bounding box center [192, 74] width 135 height 19
click at [185, 104] on button "Add SSH Key" at bounding box center [192, 104] width 37 height 9
click at [191, 79] on textarea "**********" at bounding box center [192, 74] width 135 height 19
drag, startPoint x: 170, startPoint y: 72, endPoint x: 151, endPoint y: 67, distance: 19.7
click at [94, 77] on div "**********" at bounding box center [192, 105] width 384 height 211
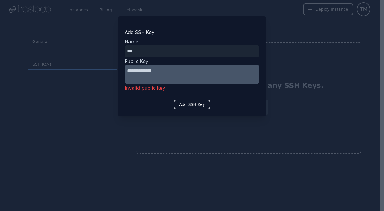
drag, startPoint x: 204, startPoint y: 105, endPoint x: 193, endPoint y: 115, distance: 15.0
click at [204, 105] on button "Add SSH Key" at bounding box center [192, 104] width 37 height 9
click at [172, 131] on div at bounding box center [192, 105] width 384 height 211
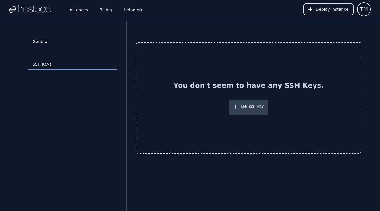
click at [256, 110] on button "Add SSH Key" at bounding box center [248, 106] width 39 height 15
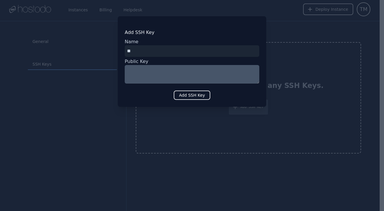
type input "*"
type input "***"
type textarea "*"
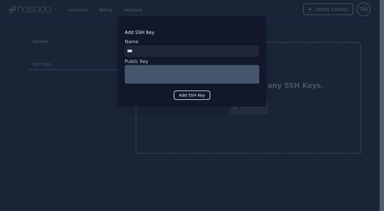
type textarea "*"
click at [156, 75] on textarea at bounding box center [192, 74] width 135 height 19
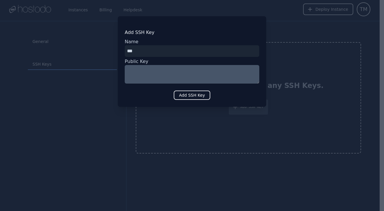
type textarea "*"
type textarea "**********"
click at [187, 93] on button "Add SSH Key" at bounding box center [192, 94] width 37 height 9
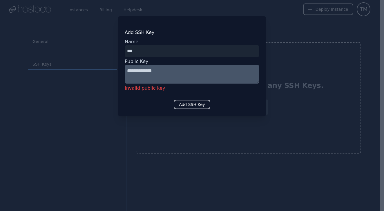
drag, startPoint x: 144, startPoint y: 73, endPoint x: 127, endPoint y: 73, distance: 17.4
click at [128, 73] on textarea "**********" at bounding box center [192, 74] width 135 height 19
click at [190, 134] on div at bounding box center [192, 105] width 384 height 211
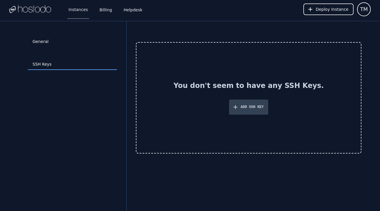
click at [77, 14] on link "Instances" at bounding box center [78, 9] width 22 height 19
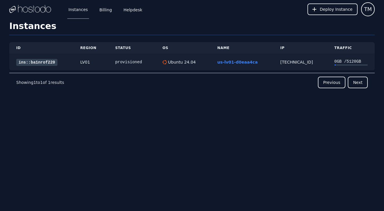
click at [53, 62] on link "ins::ba1nrof220" at bounding box center [36, 62] width 41 height 7
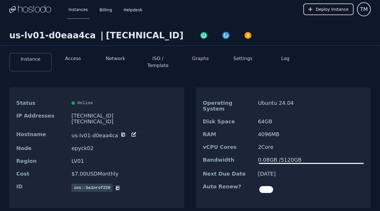
click at [77, 59] on button "Access" at bounding box center [73, 58] width 16 height 7
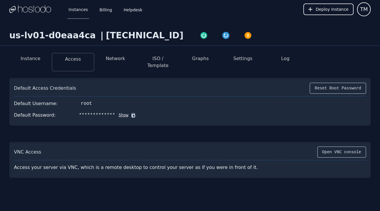
click at [122, 112] on button "Show" at bounding box center [121, 115] width 13 height 6
click at [142, 112] on icon at bounding box center [142, 115] width 6 height 6
click at [365, 10] on span "TM" at bounding box center [364, 9] width 8 height 8
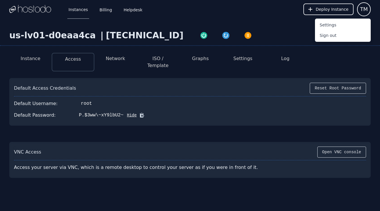
click at [269, 73] on div "Default Access Credentials Reset Root Password Default Username: root Default P…" at bounding box center [189, 125] width 361 height 104
click at [248, 59] on button "Settings" at bounding box center [242, 58] width 19 height 7
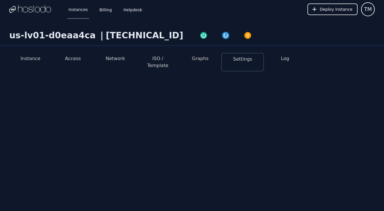
select select "***"
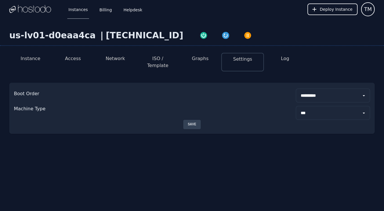
click at [202, 60] on button "Graphs" at bounding box center [200, 58] width 17 height 7
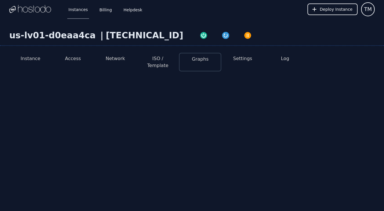
click at [161, 61] on button "ISO / Template" at bounding box center [157, 62] width 33 height 14
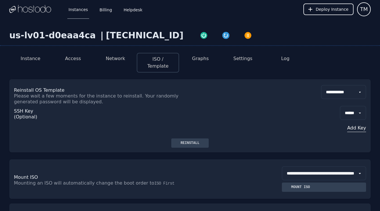
click at [354, 124] on div "****** Add Key" at bounding box center [353, 122] width 26 height 32
click at [359, 124] on button "Add Key" at bounding box center [353, 127] width 26 height 7
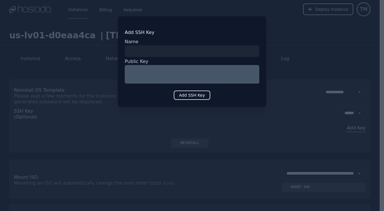
click at [183, 54] on input "input" at bounding box center [192, 51] width 135 height 12
type input "***"
click at [170, 74] on textarea at bounding box center [192, 74] width 135 height 19
click at [177, 73] on textarea at bounding box center [192, 74] width 135 height 19
paste textarea "**********"
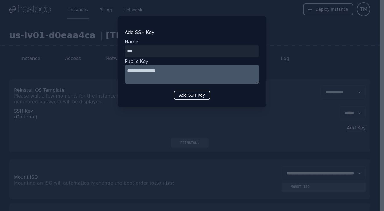
click at [175, 76] on textarea "**********" at bounding box center [192, 74] width 135 height 19
type textarea "**********"
click at [191, 96] on button "Add SSH Key" at bounding box center [192, 94] width 37 height 9
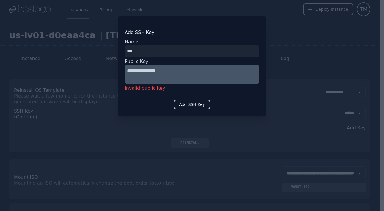
click at [175, 76] on textarea "**********" at bounding box center [192, 74] width 135 height 19
drag, startPoint x: 146, startPoint y: 73, endPoint x: 130, endPoint y: 73, distance: 16.5
click at [130, 73] on textarea "**********" at bounding box center [192, 74] width 135 height 19
click at [128, 72] on textarea "**********" at bounding box center [192, 74] width 135 height 19
drag, startPoint x: 128, startPoint y: 71, endPoint x: 174, endPoint y: 71, distance: 45.8
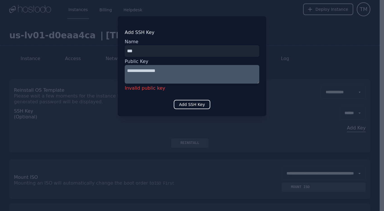
click at [174, 71] on textarea "**********" at bounding box center [192, 74] width 135 height 19
drag, startPoint x: 181, startPoint y: 102, endPoint x: 181, endPoint y: 85, distance: 17.1
click at [181, 102] on button "Add SSH Key" at bounding box center [192, 104] width 37 height 9
drag, startPoint x: 125, startPoint y: 88, endPoint x: 160, endPoint y: 88, distance: 34.5
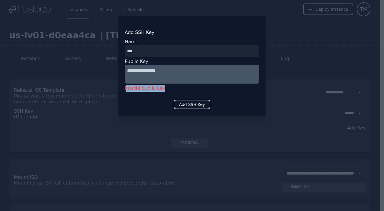
click at [161, 88] on div "Invalid public key" at bounding box center [192, 88] width 135 height 9
click at [124, 88] on div "**********" at bounding box center [192, 66] width 148 height 100
drag, startPoint x: 128, startPoint y: 89, endPoint x: 153, endPoint y: 88, distance: 24.7
click at [163, 89] on div "Invalid public key" at bounding box center [192, 88] width 135 height 9
click at [157, 106] on div "Add SSH Key" at bounding box center [192, 104] width 135 height 9
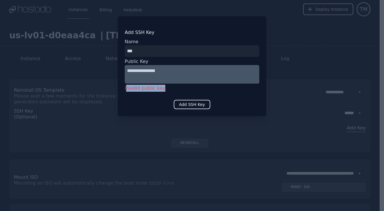
drag, startPoint x: 153, startPoint y: 90, endPoint x: 126, endPoint y: 89, distance: 27.9
click at [125, 89] on div "Invalid public key" at bounding box center [192, 88] width 135 height 9
copy div "nvalid public key"
click at [176, 65] on textarea "**********" at bounding box center [192, 74] width 135 height 19
drag, startPoint x: 172, startPoint y: 71, endPoint x: 126, endPoint y: 73, distance: 46.1
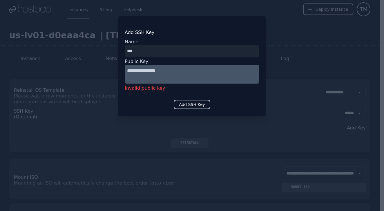
click at [126, 73] on textarea "**********" at bounding box center [192, 74] width 135 height 19
type textarea "*"
type textarea "**********"
click at [177, 105] on button "Add SSH Key" at bounding box center [192, 104] width 37 height 9
click at [195, 103] on button "Add SSH Key" at bounding box center [192, 104] width 37 height 9
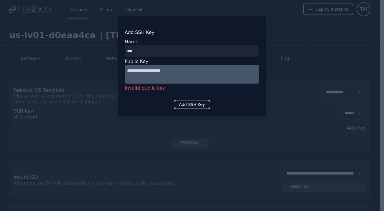
click at [195, 103] on button "Add SSH Key" at bounding box center [192, 104] width 37 height 9
click at [263, 70] on div "**********" at bounding box center [192, 66] width 148 height 100
drag, startPoint x: 311, startPoint y: 48, endPoint x: 301, endPoint y: 36, distance: 15.0
click at [311, 48] on div at bounding box center [192, 105] width 384 height 211
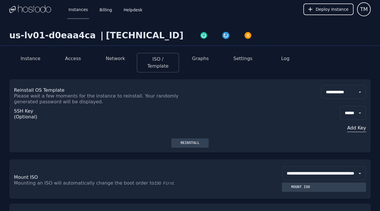
click at [356, 124] on button "Add Key" at bounding box center [353, 127] width 26 height 7
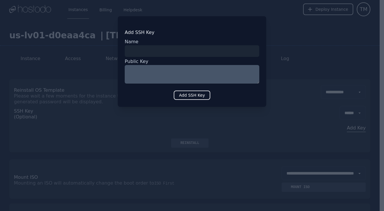
click at [298, 0] on div at bounding box center [192, 105] width 384 height 211
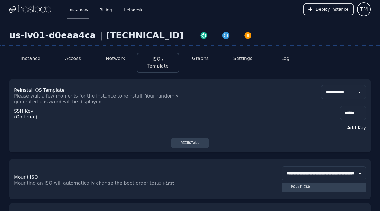
drag, startPoint x: 119, startPoint y: 114, endPoint x: 108, endPoint y: 114, distance: 11.6
click at [119, 114] on div "SSH Key (Optional) ****** Add Key" at bounding box center [190, 122] width 352 height 34
click at [361, 12] on span "TM" at bounding box center [364, 9] width 8 height 8
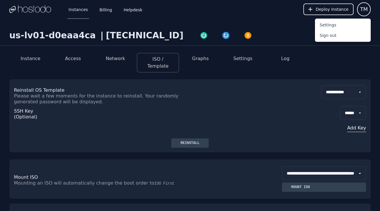
click at [321, 35] on button "Sign out" at bounding box center [343, 35] width 56 height 10
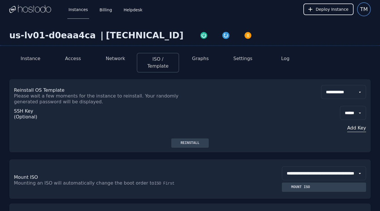
click at [363, 7] on span "TM" at bounding box center [364, 9] width 8 height 8
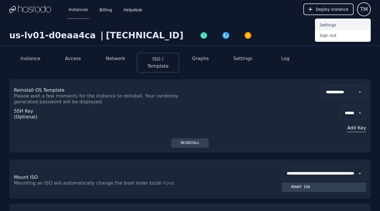
click at [346, 25] on button "Settings" at bounding box center [343, 25] width 56 height 10
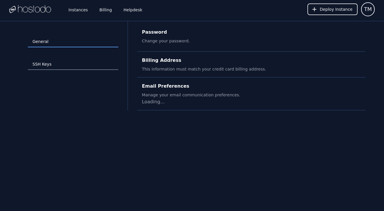
click at [64, 66] on link "SSH Keys" at bounding box center [73, 64] width 90 height 11
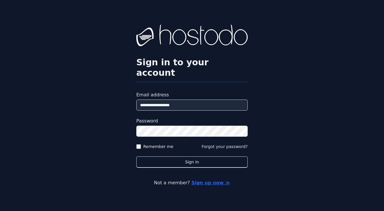
click at [180, 99] on input "**********" at bounding box center [191, 104] width 111 height 11
click at [182, 99] on input "**********" at bounding box center [191, 104] width 111 height 11
type input "**********"
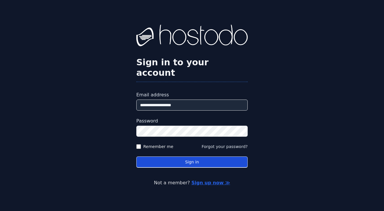
click at [205, 156] on button "Sign in" at bounding box center [191, 161] width 111 height 11
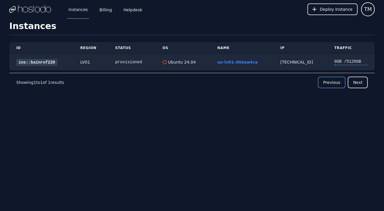
click at [338, 85] on button "Previous" at bounding box center [332, 83] width 28 height 12
click at [40, 13] on img at bounding box center [30, 9] width 42 height 9
click at [374, 6] on div "Instances Billing Helpdesk Deploy Instance TM" at bounding box center [192, 9] width 384 height 19
click at [372, 7] on button "TM" at bounding box center [368, 9] width 14 height 14
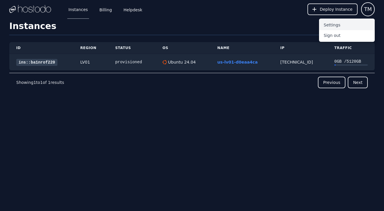
click at [348, 24] on button "Settings" at bounding box center [347, 25] width 56 height 10
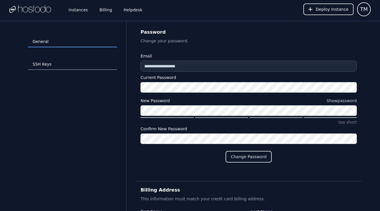
click at [61, 66] on link "SSH Keys" at bounding box center [72, 64] width 89 height 11
click at [132, 11] on link "Helpdesk" at bounding box center [132, 9] width 21 height 19
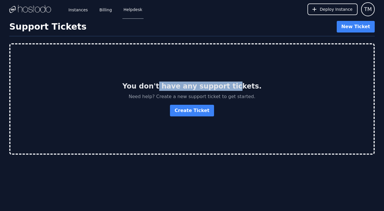
drag, startPoint x: 167, startPoint y: 87, endPoint x: 233, endPoint y: 84, distance: 65.9
click at [233, 85] on h2 "You don't have any support tickets." at bounding box center [191, 85] width 139 height 9
click at [233, 84] on h2 "You don't have any support tickets." at bounding box center [191, 85] width 139 height 9
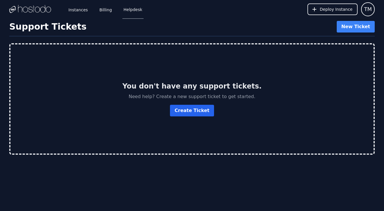
click at [187, 111] on link "Create Ticket" at bounding box center [192, 111] width 44 height 12
click at [103, 9] on link "Billing" at bounding box center [105, 9] width 15 height 19
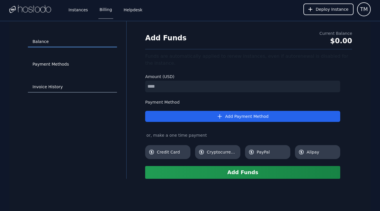
click at [70, 84] on link "Invoice History" at bounding box center [72, 86] width 89 height 11
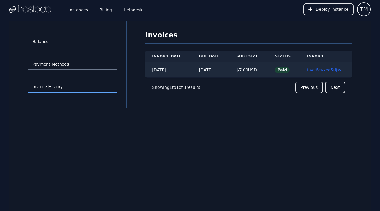
click at [49, 65] on link "Payment Methods" at bounding box center [72, 64] width 89 height 11
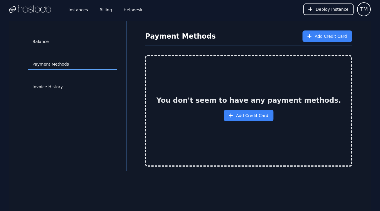
click at [45, 42] on link "Balance" at bounding box center [72, 41] width 89 height 11
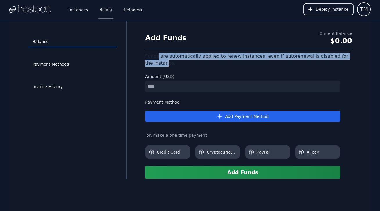
drag, startPoint x: 158, startPoint y: 57, endPoint x: 177, endPoint y: 65, distance: 20.3
click at [159, 62] on div "Funds are automatically applied to renew instances, even if autorenewal is disa…" at bounding box center [248, 60] width 207 height 14
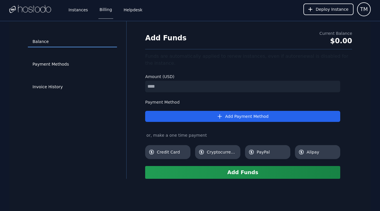
click at [189, 66] on div "Funds are automatically applied to renew instances, even if autorenewal is disa…" at bounding box center [248, 60] width 207 height 14
click at [128, 15] on link "Helpdesk" at bounding box center [132, 9] width 21 height 19
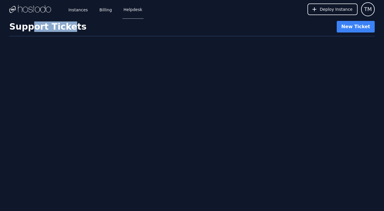
drag, startPoint x: 51, startPoint y: 26, endPoint x: 71, endPoint y: 24, distance: 19.8
click at [71, 24] on h1 "Support Tickets" at bounding box center [47, 26] width 77 height 10
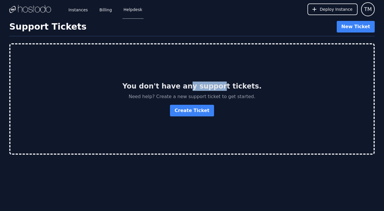
drag, startPoint x: 215, startPoint y: 87, endPoint x: 221, endPoint y: 87, distance: 5.8
click at [221, 87] on h2 "You don't have any support tickets." at bounding box center [191, 85] width 139 height 9
click at [187, 110] on link "Create Ticket" at bounding box center [192, 111] width 44 height 12
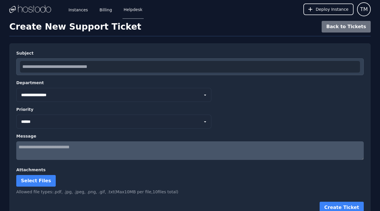
click at [89, 173] on div "Attachments Select Files Allowed file types: .pdf, .jpg, .jpeg, .png, .gif, .tx…" at bounding box center [189, 181] width 347 height 28
click at [93, 148] on textarea at bounding box center [189, 150] width 347 height 19
click at [95, 131] on form "**********" at bounding box center [189, 131] width 347 height 163
click at [118, 103] on form "**********" at bounding box center [189, 131] width 347 height 163
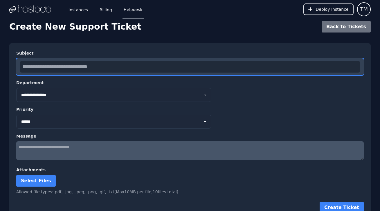
click at [130, 65] on input "text" at bounding box center [190, 67] width 340 height 12
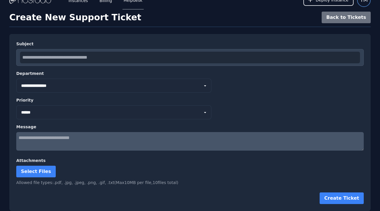
click at [367, 5] on button "TM" at bounding box center [364, 0] width 14 height 14
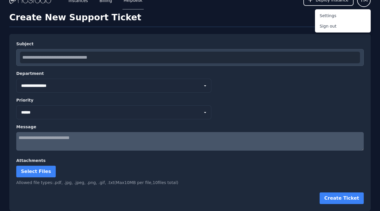
click at [275, 18] on div "Create New Support Ticket Back to Tickets" at bounding box center [189, 19] width 361 height 15
click at [341, 13] on button "Settings" at bounding box center [343, 15] width 56 height 10
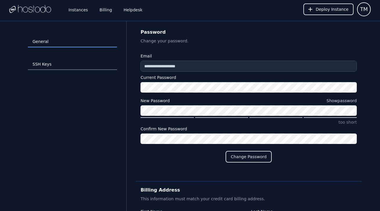
click at [55, 68] on link "SSH Keys" at bounding box center [72, 64] width 89 height 11
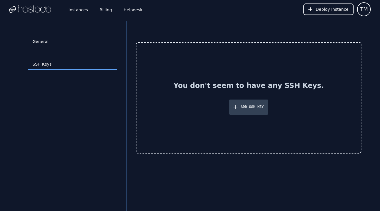
click at [245, 104] on button "Add SSH Key" at bounding box center [248, 106] width 39 height 15
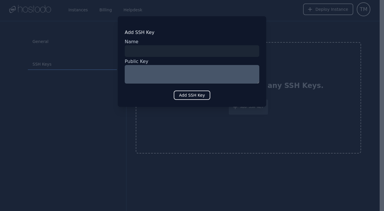
type input "*"
type input "***"
type textarea "**********"
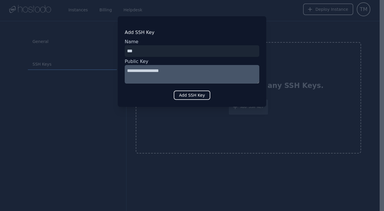
click at [187, 93] on button "Add SSH Key" at bounding box center [192, 94] width 37 height 9
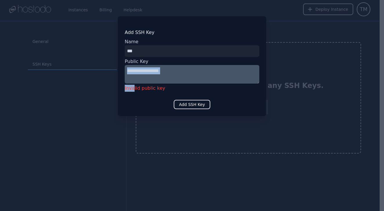
drag, startPoint x: 132, startPoint y: 86, endPoint x: 163, endPoint y: 82, distance: 31.2
click at [163, 82] on div "**********" at bounding box center [192, 75] width 135 height 35
click at [174, 73] on textarea "**********" at bounding box center [192, 74] width 135 height 19
drag, startPoint x: 148, startPoint y: 74, endPoint x: 127, endPoint y: 73, distance: 20.4
click at [127, 73] on textarea "**********" at bounding box center [192, 74] width 135 height 19
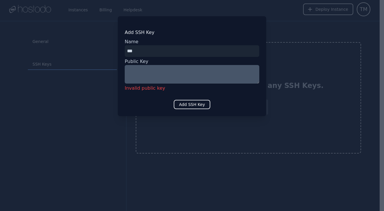
click at [274, 68] on div at bounding box center [192, 105] width 384 height 211
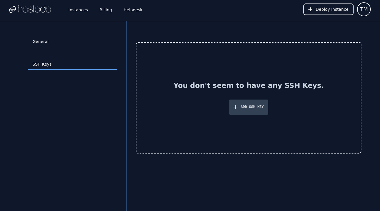
click at [249, 110] on button "Add SSH Key" at bounding box center [248, 106] width 39 height 15
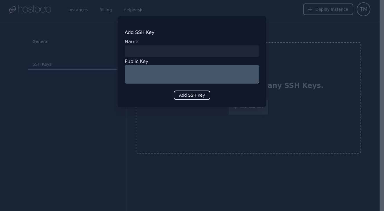
click at [196, 95] on button "Add SSH Key" at bounding box center [192, 94] width 37 height 9
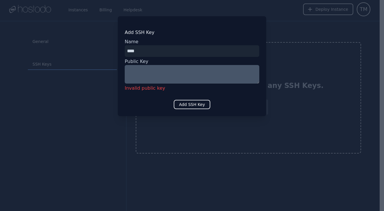
type input "****"
drag, startPoint x: 183, startPoint y: 97, endPoint x: 182, endPoint y: 103, distance: 6.7
click at [183, 97] on div "Add SSH Key Name Public Key *** Invalid public key Add SSH Key" at bounding box center [192, 66] width 148 height 100
click at [182, 104] on button "Add SSH Key" at bounding box center [192, 104] width 37 height 9
click at [165, 75] on textarea "***" at bounding box center [192, 74] width 135 height 19
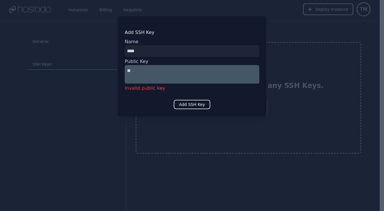
type textarea "*"
click at [149, 77] on textarea at bounding box center [192, 74] width 135 height 19
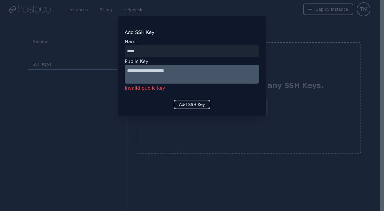
type textarea "**********"
click at [182, 100] on button "Add SSH Key" at bounding box center [192, 104] width 37 height 9
click at [189, 75] on textarea "**********" at bounding box center [192, 74] width 135 height 19
click at [193, 103] on button "Add SSH Key" at bounding box center [192, 104] width 37 height 9
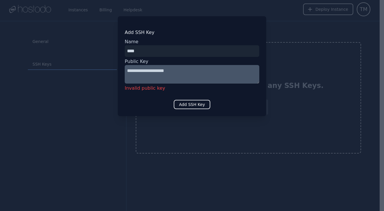
click at [193, 103] on button "Add SSH Key" at bounding box center [192, 104] width 37 height 9
click at [204, 73] on textarea "**********" at bounding box center [192, 74] width 135 height 19
drag, startPoint x: 196, startPoint y: 72, endPoint x: 126, endPoint y: 70, distance: 69.9
click at [126, 70] on textarea "**********" at bounding box center [192, 74] width 135 height 19
click at [189, 67] on textarea at bounding box center [192, 74] width 135 height 19
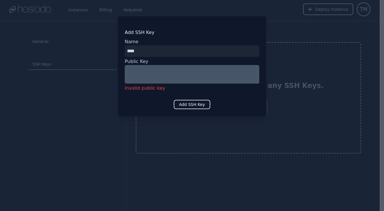
click at [178, 52] on input "input" at bounding box center [192, 51] width 135 height 12
click at [286, 60] on div at bounding box center [192, 105] width 384 height 211
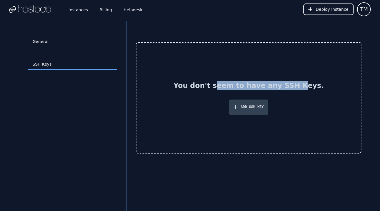
drag, startPoint x: 233, startPoint y: 84, endPoint x: 298, endPoint y: 81, distance: 65.6
click at [297, 81] on h2 "You don't seem to have any SSH Keys." at bounding box center [248, 87] width 150 height 12
click at [298, 81] on h2 "You don't seem to have any SSH Keys." at bounding box center [248, 87] width 150 height 12
drag, startPoint x: 240, startPoint y: 83, endPoint x: 278, endPoint y: 85, distance: 37.7
click at [278, 85] on h2 "You don't seem to have any SSH Keys." at bounding box center [248, 87] width 150 height 12
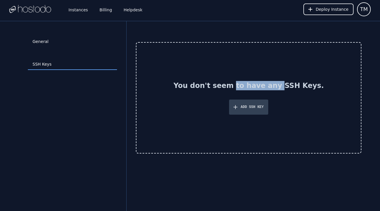
click at [278, 85] on h2 "You don't seem to have any SSH Keys." at bounding box center [248, 87] width 150 height 12
drag, startPoint x: 247, startPoint y: 88, endPoint x: 292, endPoint y: 83, distance: 45.3
click at [292, 83] on h2 "You don't seem to have any SSH Keys." at bounding box center [248, 87] width 150 height 12
click at [292, 82] on h2 "You don't seem to have any SSH Keys." at bounding box center [248, 87] width 150 height 12
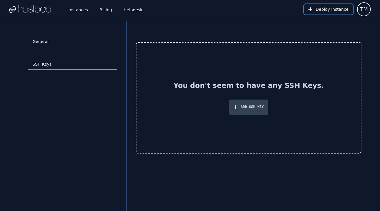
click at [338, 9] on span "Deploy Instance" at bounding box center [331, 9] width 33 height 6
click at [253, 104] on button "Add SSH Key" at bounding box center [248, 106] width 39 height 15
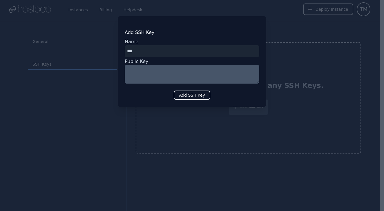
drag, startPoint x: 173, startPoint y: 85, endPoint x: 172, endPoint y: 73, distance: 11.9
click at [172, 73] on textarea at bounding box center [192, 74] width 135 height 19
drag, startPoint x: 158, startPoint y: 52, endPoint x: 98, endPoint y: 63, distance: 61.0
click at [98, 63] on div "​ Add SSH Key Name Public Key Add SSH Key" at bounding box center [192, 105] width 384 height 211
type input "*"
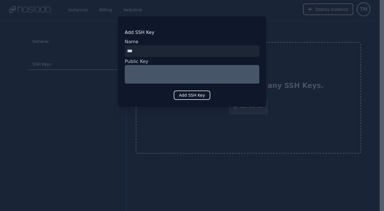
type input "***"
type textarea "*"
drag, startPoint x: 142, startPoint y: 54, endPoint x: 116, endPoint y: 59, distance: 26.0
click at [116, 59] on div "​ Add SSH Key Name Public Key Add SSH Key" at bounding box center [192, 105] width 384 height 211
type input "*"
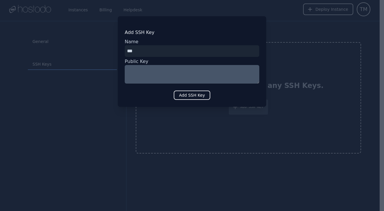
type input "***"
type textarea "**********"
click at [196, 96] on button "Add SSH Key" at bounding box center [192, 94] width 37 height 9
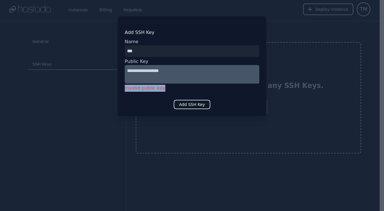
drag, startPoint x: 125, startPoint y: 88, endPoint x: 161, endPoint y: 88, distance: 36.0
click at [161, 88] on div "Invalid public key" at bounding box center [192, 88] width 135 height 9
copy div "Invalid public key"
click at [244, 84] on div "Invalid public key" at bounding box center [192, 88] width 135 height 9
drag, startPoint x: 164, startPoint y: 83, endPoint x: 266, endPoint y: 37, distance: 111.8
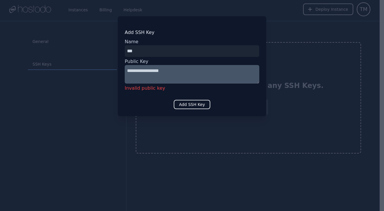
click at [266, 37] on div "**********" at bounding box center [192, 66] width 148 height 100
click at [90, 25] on div at bounding box center [192, 105] width 384 height 211
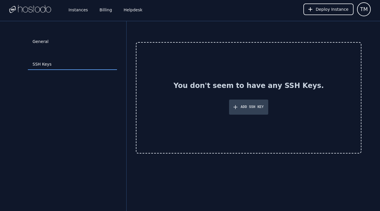
click at [31, 14] on div at bounding box center [30, 9] width 42 height 19
click at [33, 11] on img at bounding box center [30, 9] width 42 height 9
click at [73, 12] on link "Instances" at bounding box center [78, 9] width 22 height 19
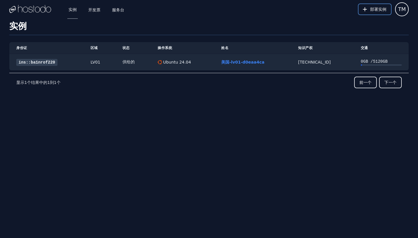
click at [371, 8] on span "部署实例" at bounding box center [378, 9] width 16 height 6
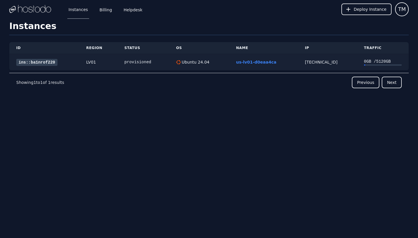
click at [28, 63] on link "ins::ba1nrof220" at bounding box center [36, 62] width 41 height 7
